Goal: Task Accomplishment & Management: Complete application form

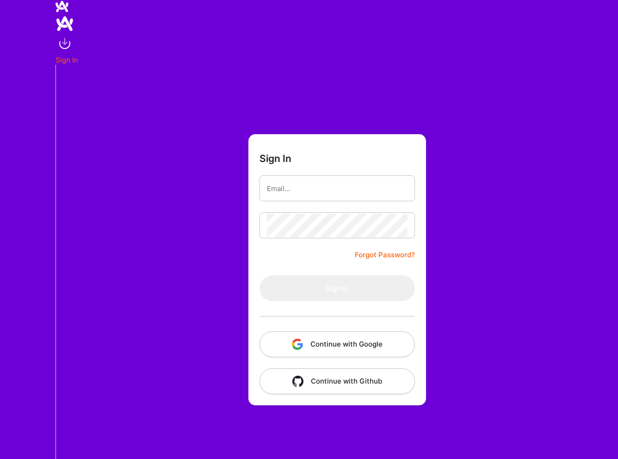
click at [231, 348] on button "Continue with Google" at bounding box center [338, 344] width 156 height 26
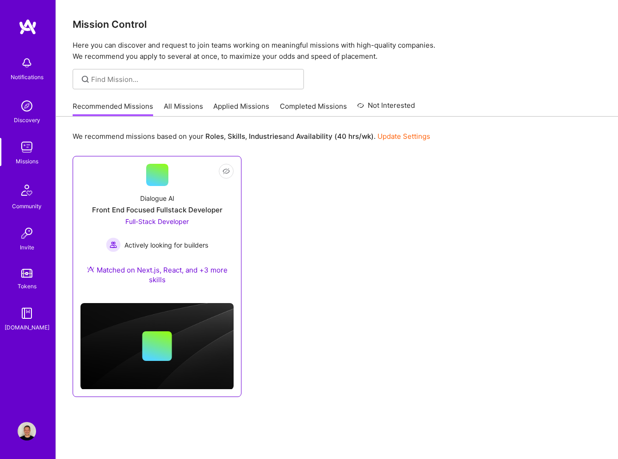
click at [181, 206] on div "Front End Focused Fullstack Developer" at bounding box center [157, 210] width 131 height 10
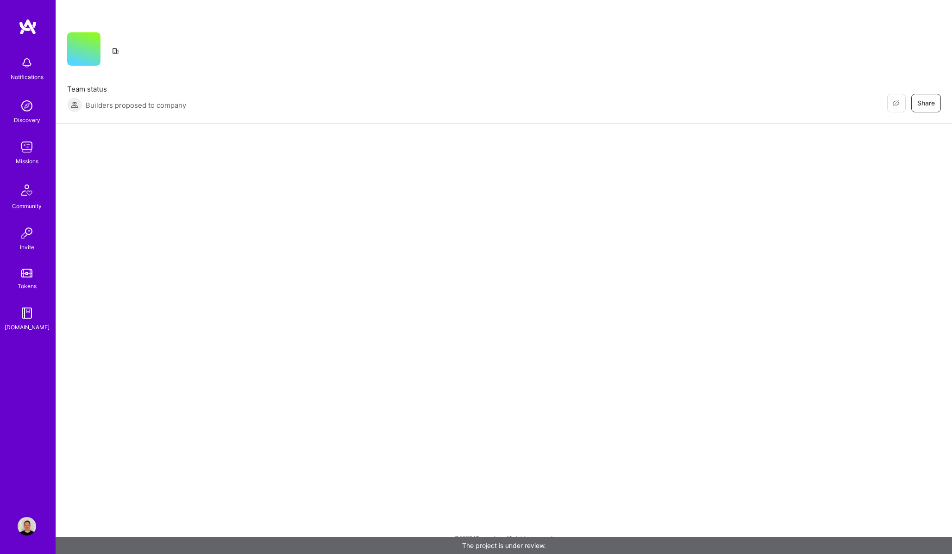
click at [31, 459] on img at bounding box center [27, 526] width 19 height 19
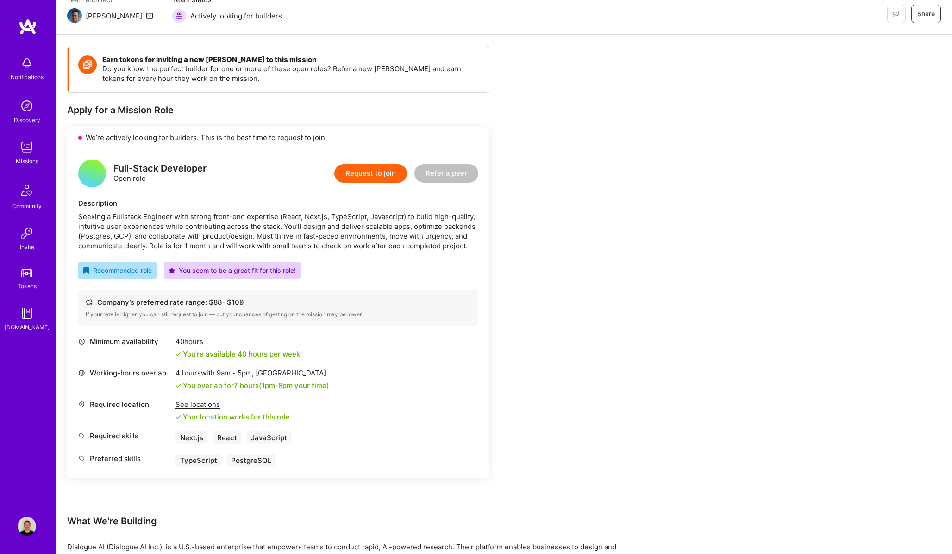
scroll to position [111, 0]
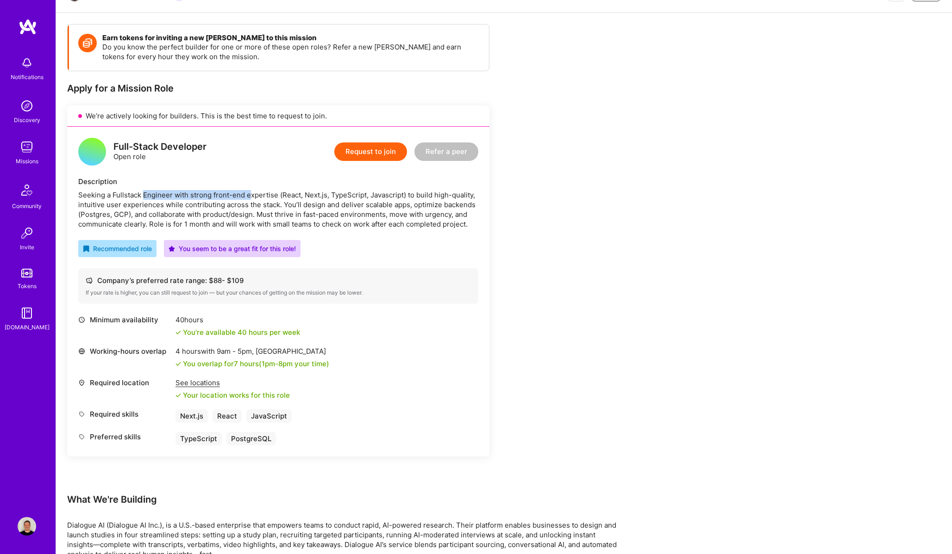
drag, startPoint x: 149, startPoint y: 194, endPoint x: 249, endPoint y: 197, distance: 100.0
click at [231, 197] on div "Seeking a Fullstack Engineer with strong front-end expertise (React, Next.js, T…" at bounding box center [278, 209] width 400 height 39
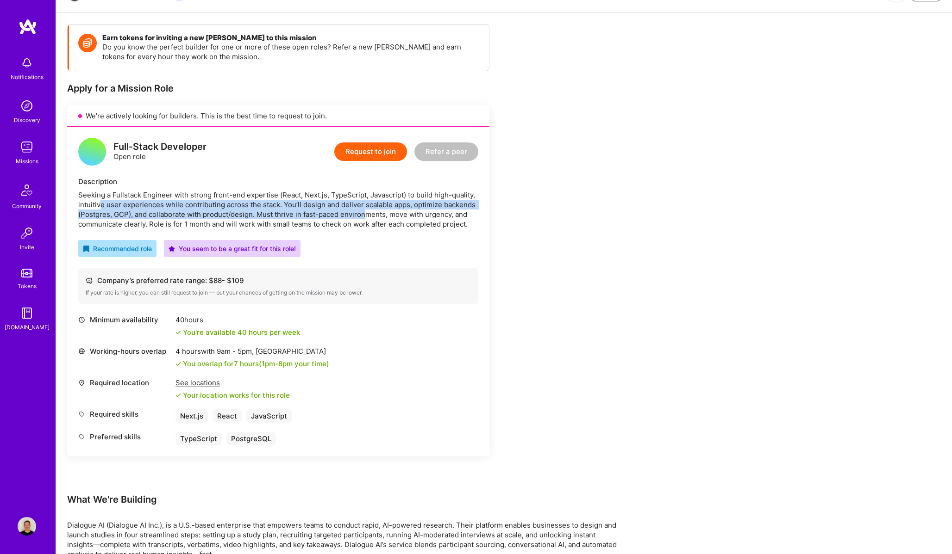
drag, startPoint x: 99, startPoint y: 205, endPoint x: 367, endPoint y: 218, distance: 268.8
click at [231, 218] on div "Seeking a Fullstack Engineer with strong front-end expertise (React, Next.js, T…" at bounding box center [278, 209] width 400 height 39
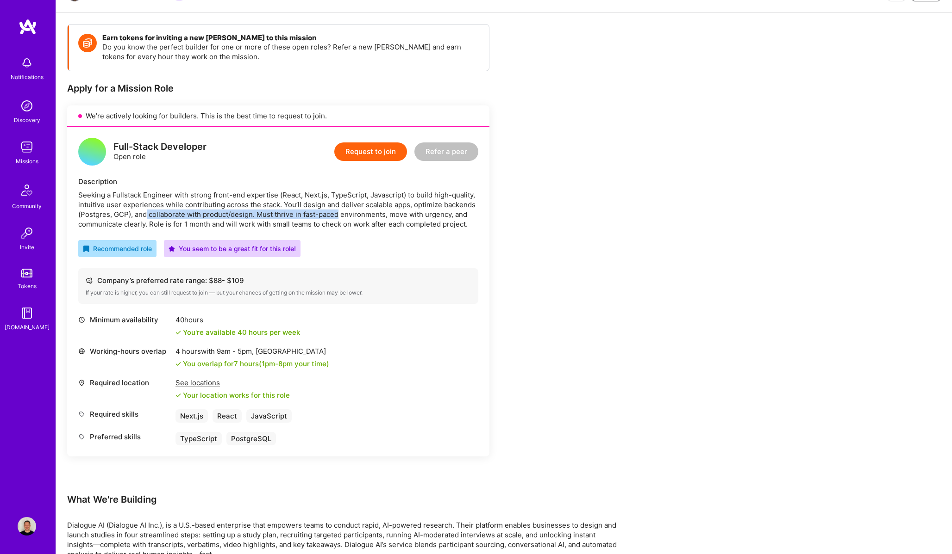
drag, startPoint x: 148, startPoint y: 216, endPoint x: 352, endPoint y: 216, distance: 204.6
click at [231, 216] on div "Seeking a Fullstack Engineer with strong front-end expertise (React, Next.js, T…" at bounding box center [278, 209] width 400 height 39
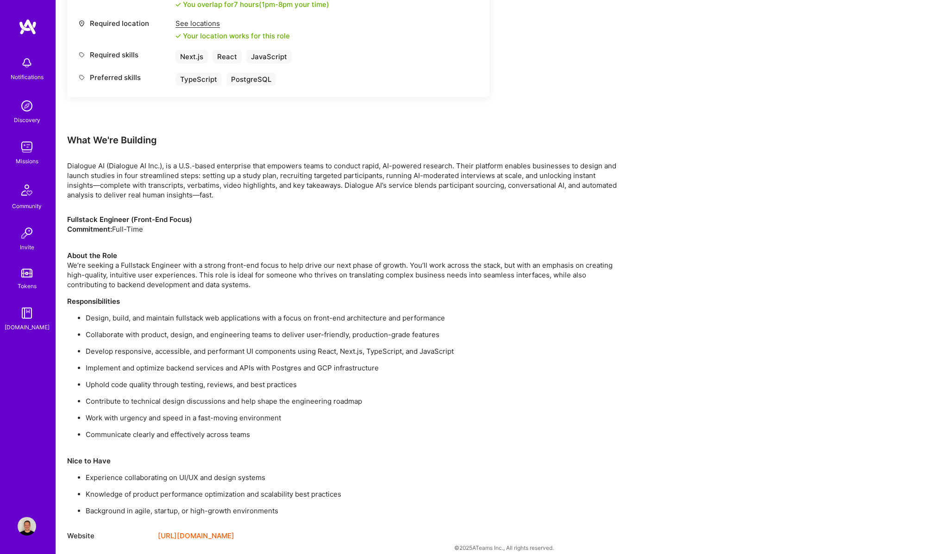
scroll to position [480, 0]
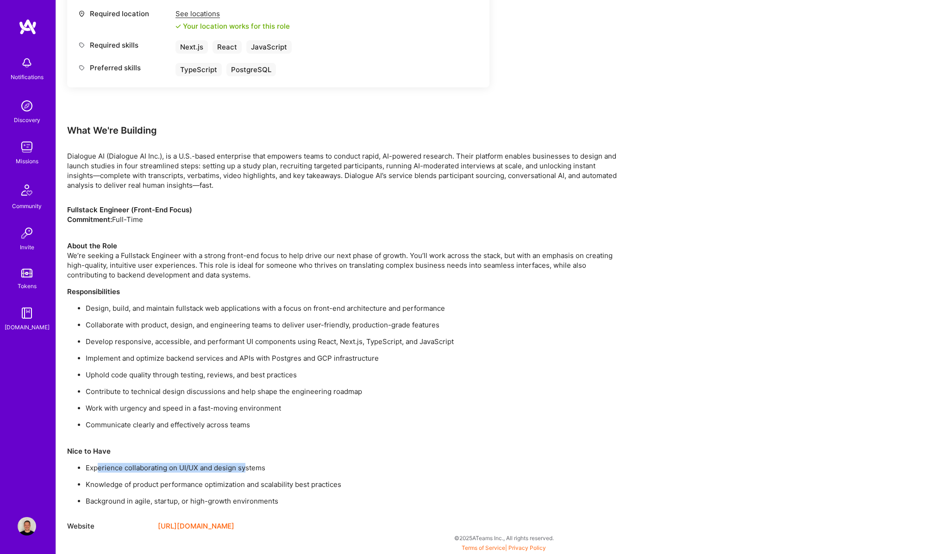
drag, startPoint x: 125, startPoint y: 468, endPoint x: 247, endPoint y: 468, distance: 122.2
click at [231, 459] on p "Experience collaborating on UI/UX and design systems" at bounding box center [354, 468] width 537 height 10
drag, startPoint x: 107, startPoint y: 487, endPoint x: 318, endPoint y: 487, distance: 211.1
click at [231, 459] on p "Knowledge of product performance optimization and scalability best practices" at bounding box center [354, 485] width 537 height 10
drag, startPoint x: 108, startPoint y: 503, endPoint x: 228, endPoint y: 502, distance: 119.4
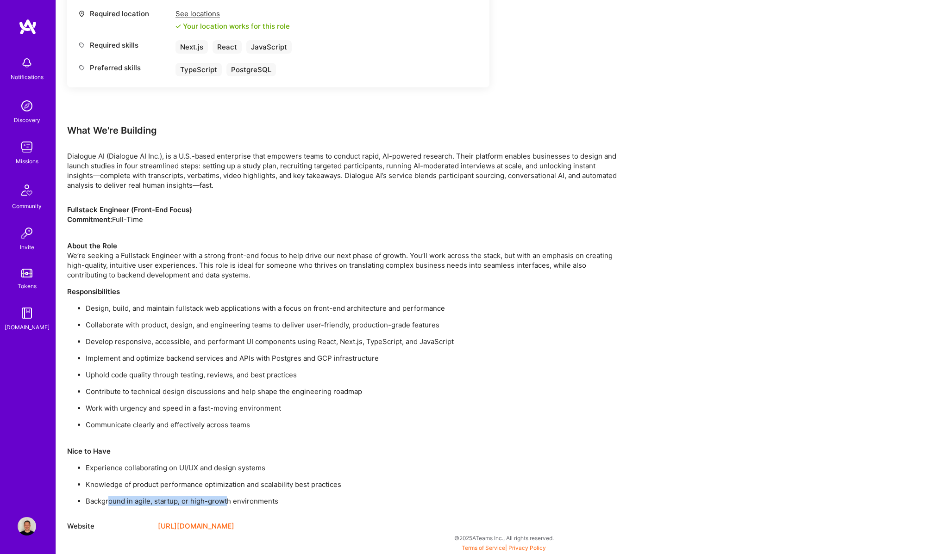
click at [228, 459] on p "Background in agile, startup, or high-growth environments" at bounding box center [354, 502] width 537 height 10
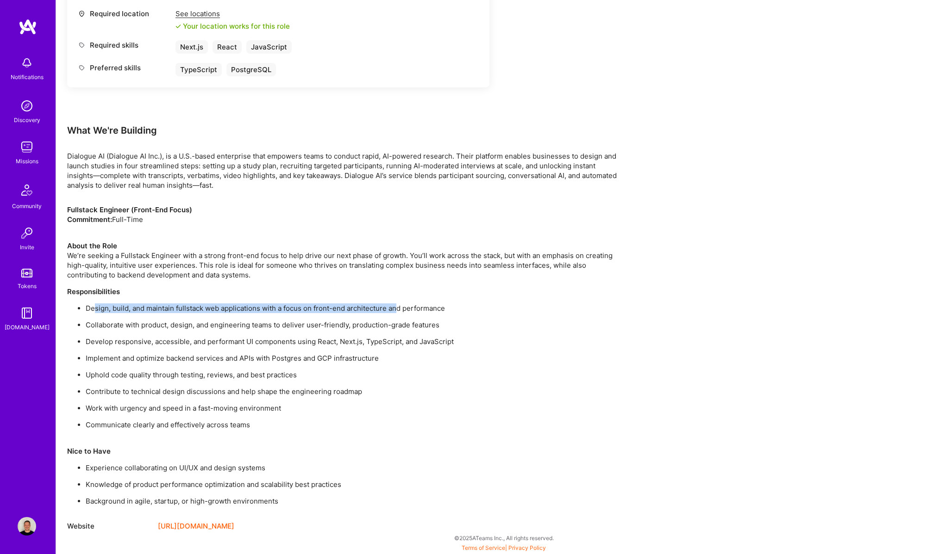
drag, startPoint x: 95, startPoint y: 308, endPoint x: 397, endPoint y: 308, distance: 301.3
click at [231, 308] on p "Design, build, and maintain fullstack web applications with a focus on front-en…" at bounding box center [354, 309] width 537 height 10
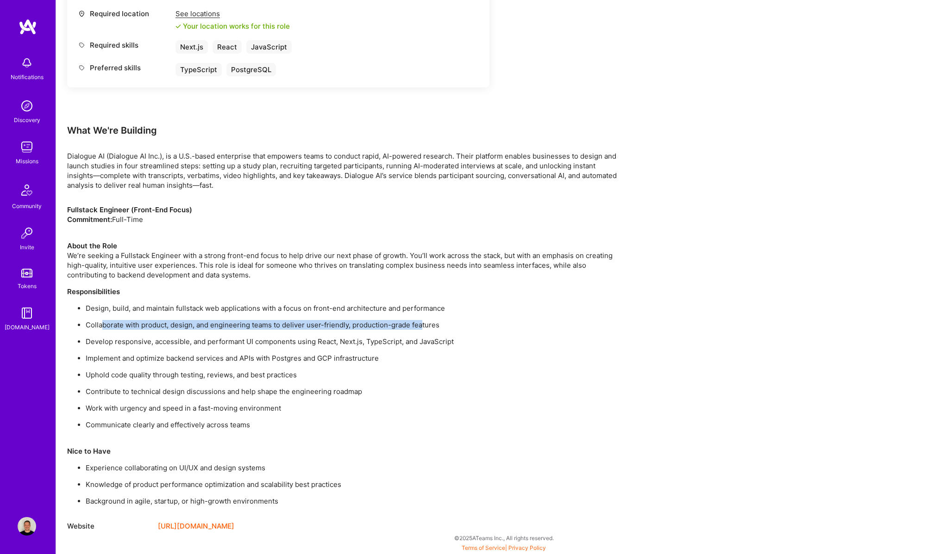
drag, startPoint x: 100, startPoint y: 326, endPoint x: 423, endPoint y: 322, distance: 322.6
click at [231, 322] on p "Collaborate with product, design, and engineering teams to deliver user-friendl…" at bounding box center [354, 325] width 537 height 10
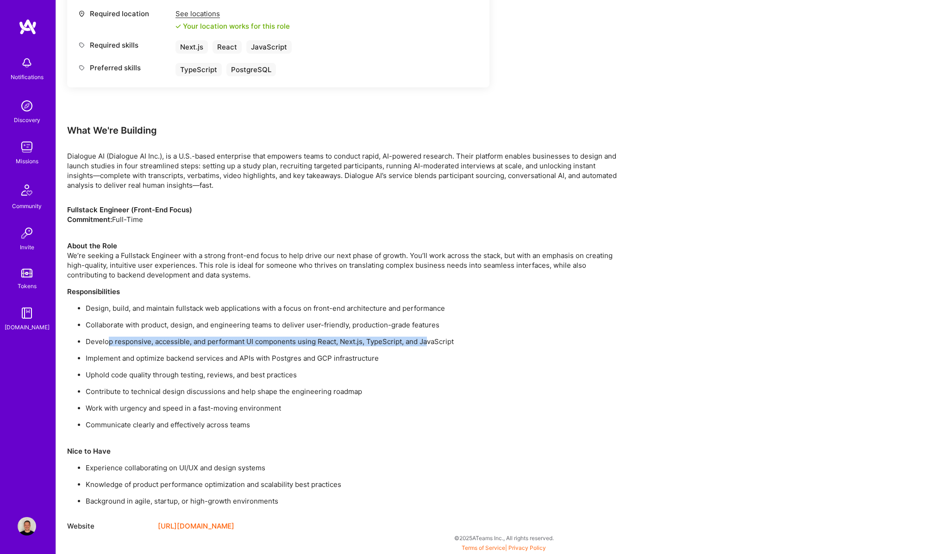
drag, startPoint x: 108, startPoint y: 343, endPoint x: 426, endPoint y: 346, distance: 318.0
click at [231, 346] on p "Develop responsive, accessible, and performant UI components using React, Next.…" at bounding box center [354, 342] width 537 height 10
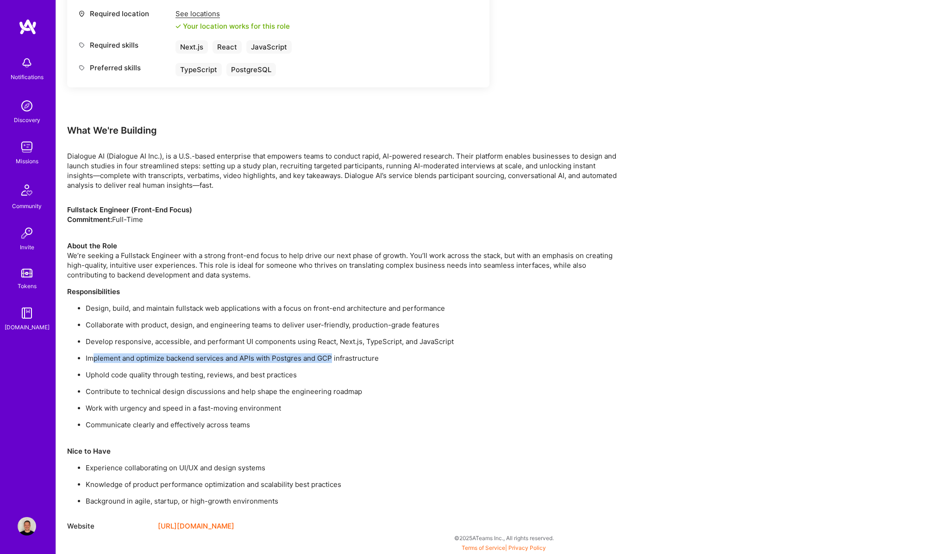
drag, startPoint x: 94, startPoint y: 355, endPoint x: 339, endPoint y: 356, distance: 244.8
click at [231, 356] on p "Implement and optimize backend services and APIs with Postgres and GCP infrastr…" at bounding box center [354, 359] width 537 height 10
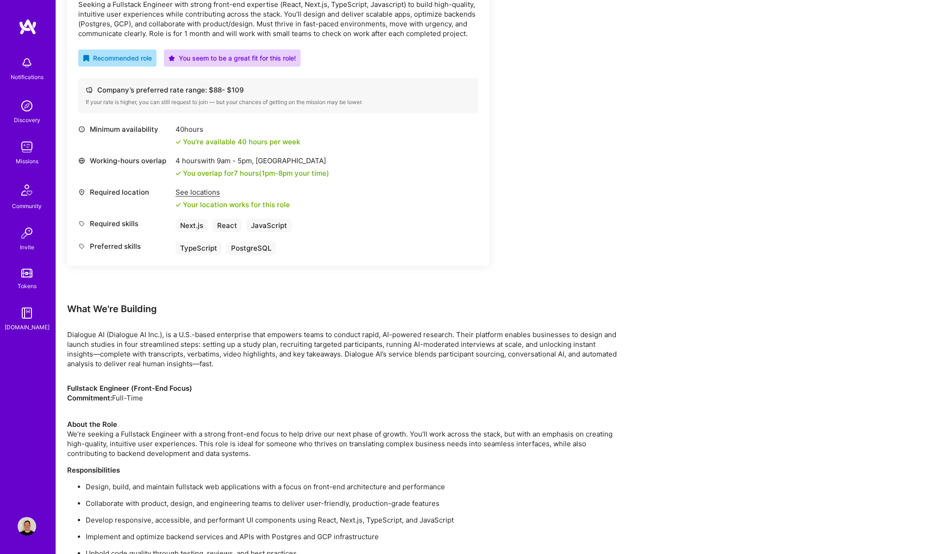
scroll to position [0, 0]
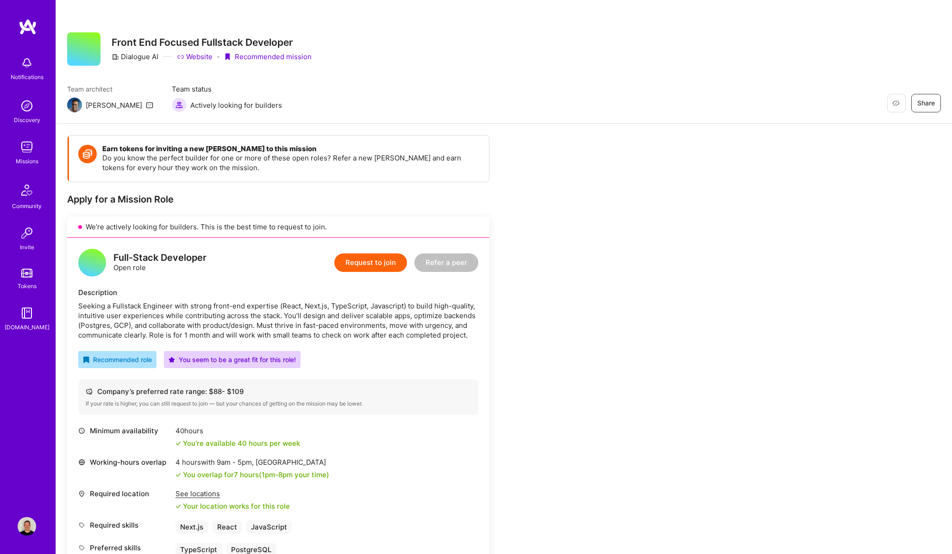
click at [231, 262] on button "Request to join" at bounding box center [370, 263] width 73 height 19
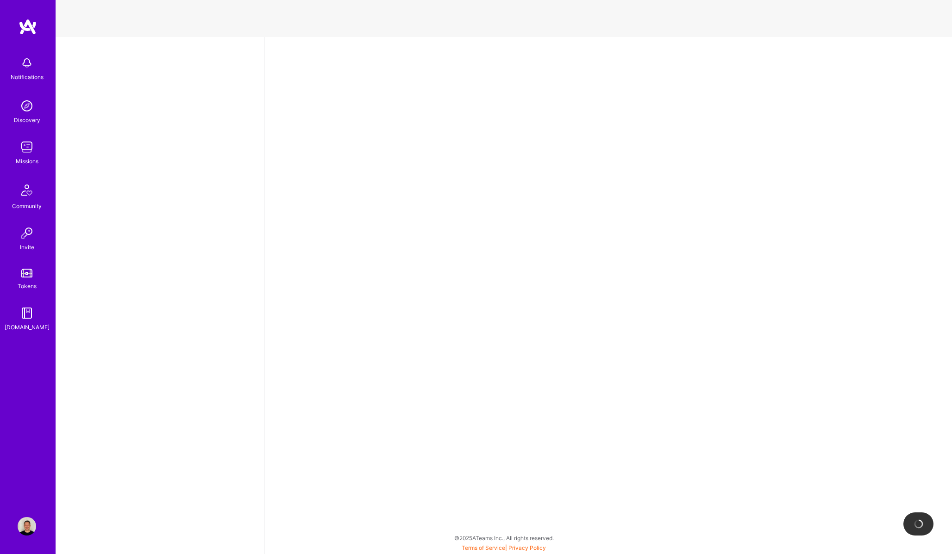
select select "US"
